Goal: Navigation & Orientation: Find specific page/section

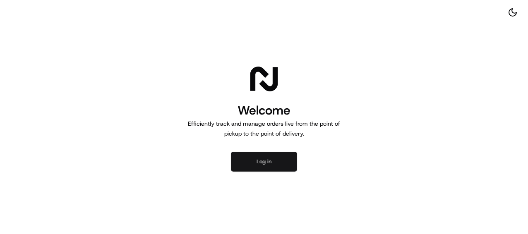
click at [267, 160] on button "Log in" at bounding box center [264, 162] width 66 height 20
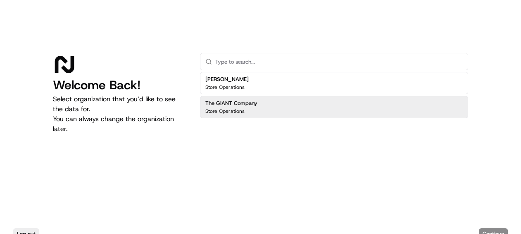
click at [251, 101] on h2 "The GIANT Company" at bounding box center [231, 103] width 52 height 7
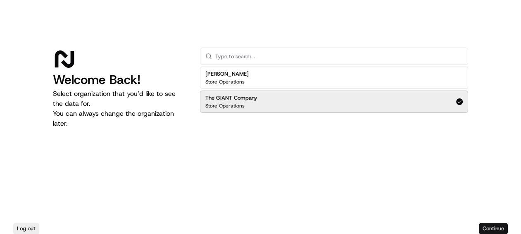
click at [500, 229] on button "Continue" at bounding box center [493, 229] width 29 height 12
